Goal: Find contact information: Find contact information

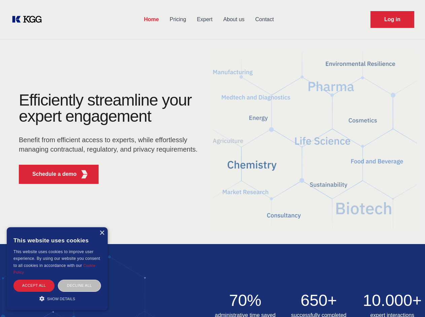
click at [212, 158] on div "Efficiently streamline your expert engagement Benefit from efficient access to …" at bounding box center [110, 140] width 205 height 97
click at [50, 174] on p "Schedule a demo" at bounding box center [54, 174] width 44 height 8
click at [102, 233] on div "× This website uses cookies This website uses cookies to improve user experienc…" at bounding box center [57, 268] width 101 height 83
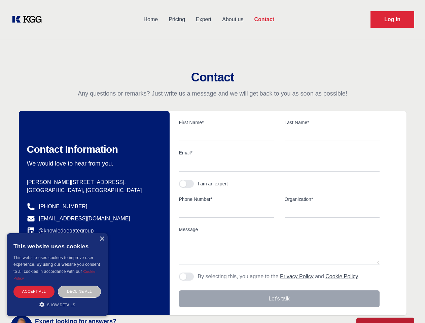
click at [34, 286] on div "Accept all" at bounding box center [33, 292] width 41 height 12
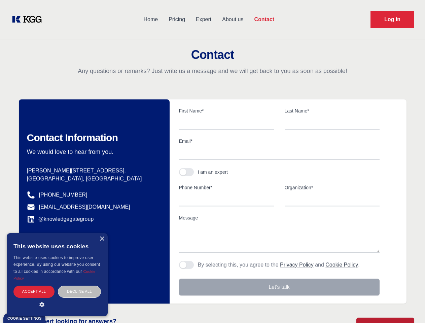
click at [79, 286] on div "Decline all" at bounding box center [79, 292] width 43 height 12
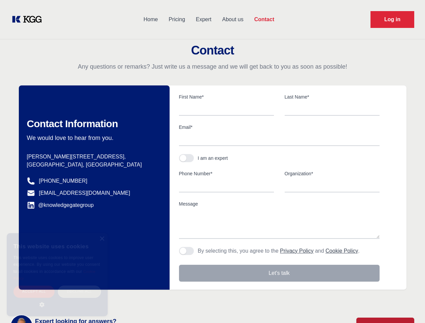
click at [57, 299] on main "Contact Any questions or remarks? Just write us a message and we will get back …" at bounding box center [212, 175] width 425 height 350
